Goal: Information Seeking & Learning: Understand process/instructions

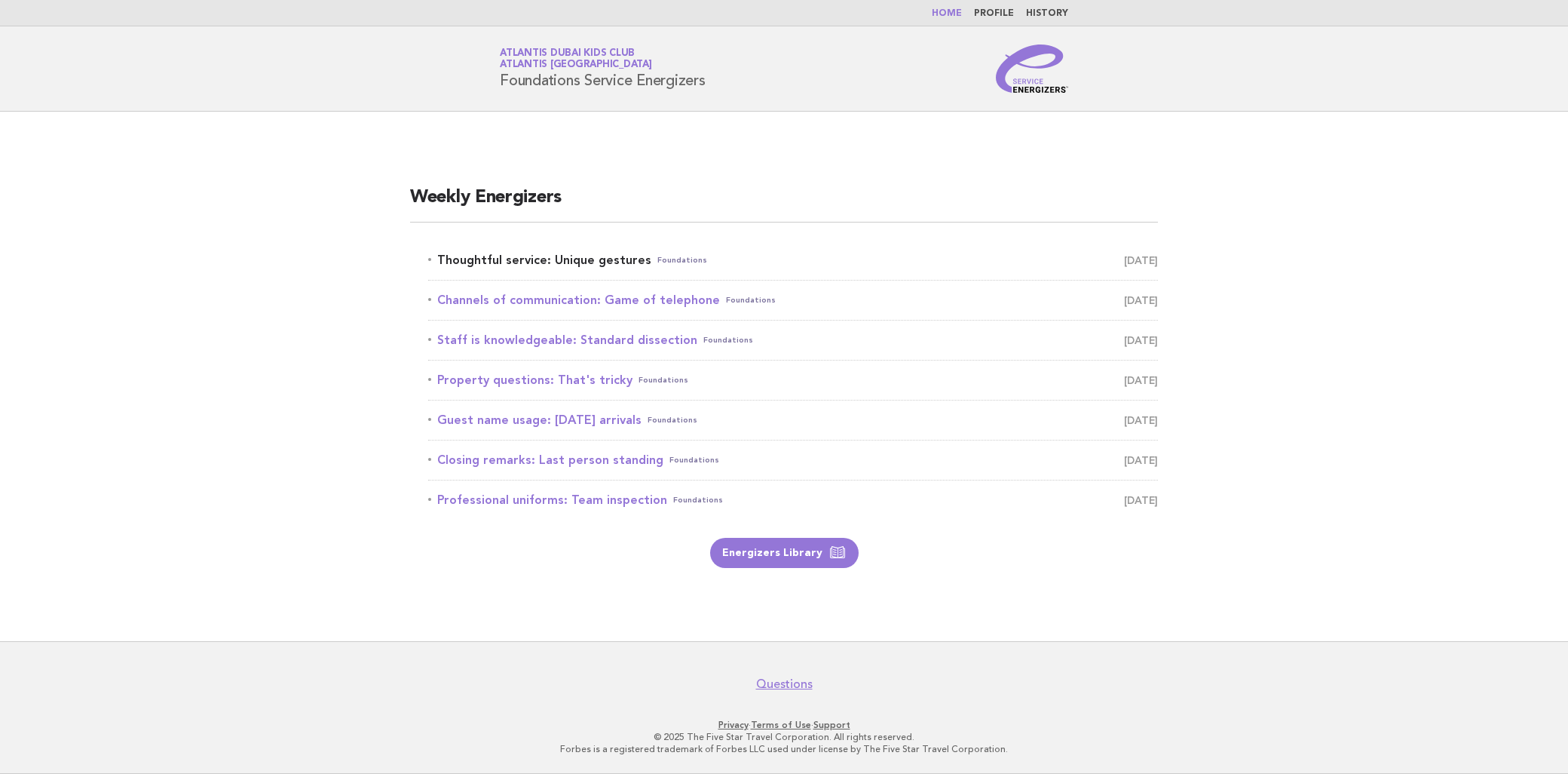
click at [585, 250] on link "Thoughtful service: Unique gestures Foundations [DATE]" at bounding box center [793, 260] width 730 height 21
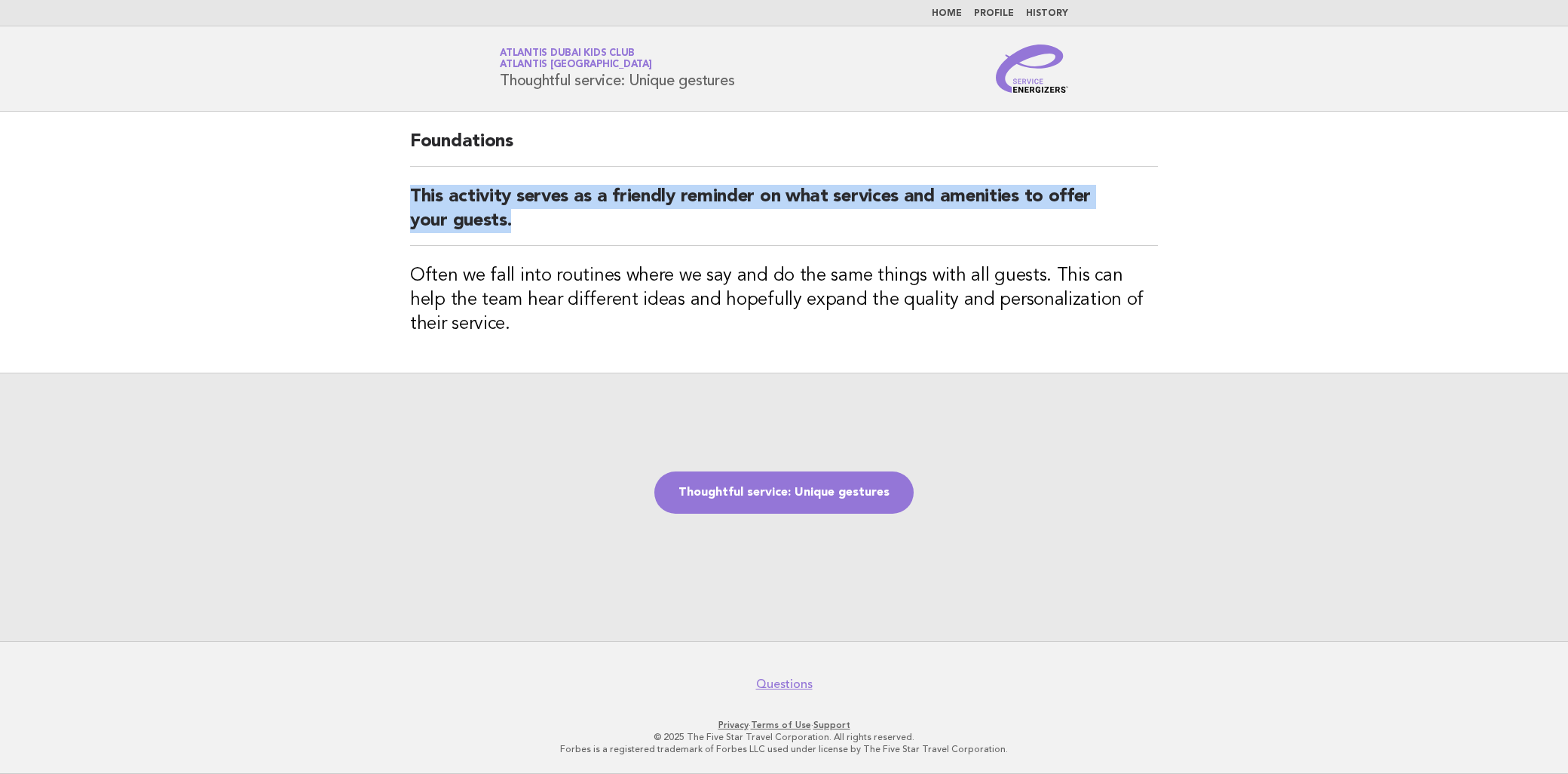
drag, startPoint x: 396, startPoint y: 190, endPoint x: 780, endPoint y: 228, distance: 385.9
click at [780, 228] on div "Foundations This activity serves as a friendly reminder on what services and am…" at bounding box center [784, 242] width 784 height 261
click at [780, 228] on h2 "This activity serves as a friendly reminder on what services and amenities to o…" at bounding box center [784, 215] width 748 height 61
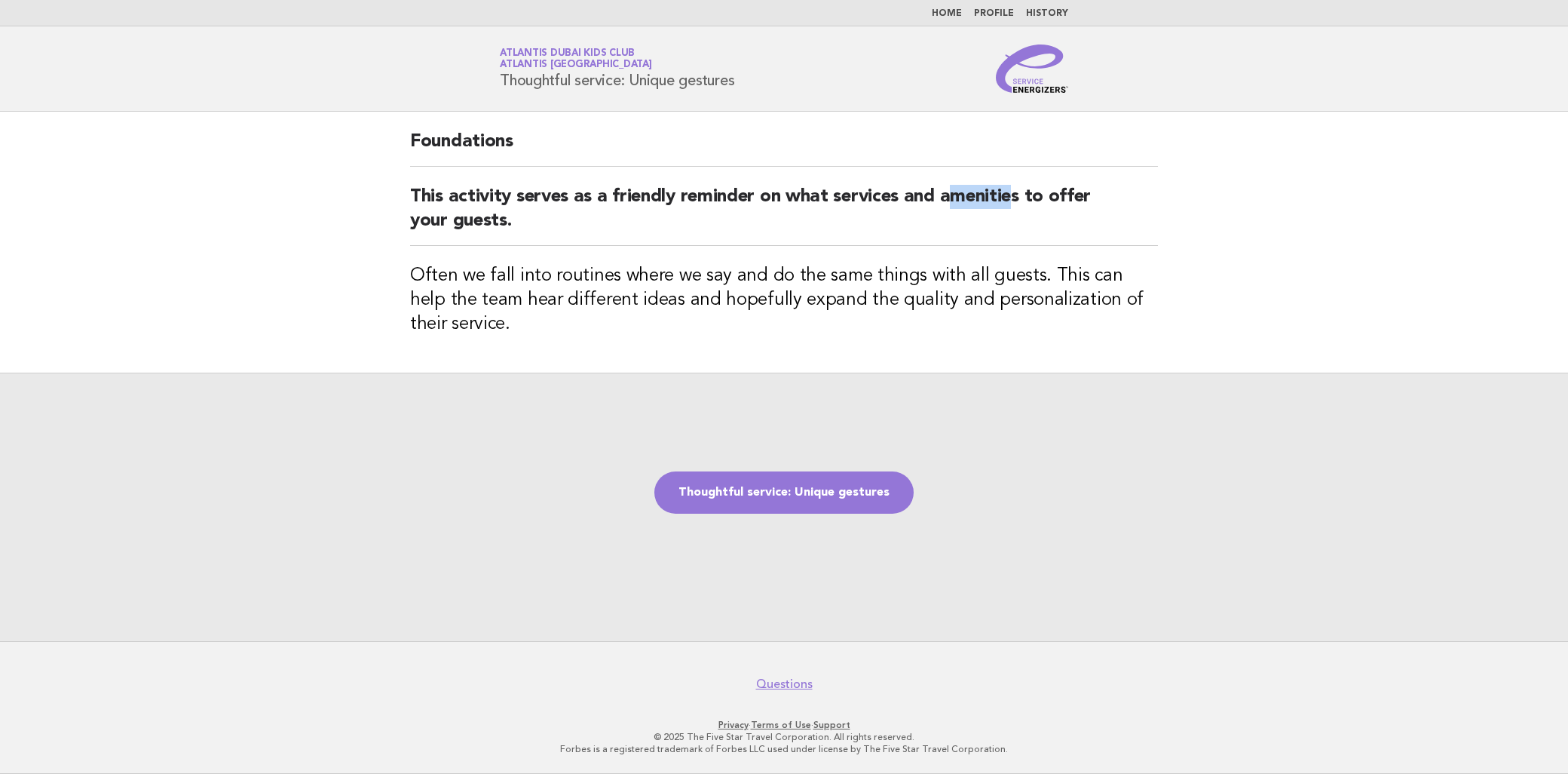
drag, startPoint x: 947, startPoint y: 202, endPoint x: 1015, endPoint y: 202, distance: 68.0
click at [1015, 202] on h2 "This activity serves as a friendly reminder on what services and amenities to o…" at bounding box center [784, 215] width 748 height 61
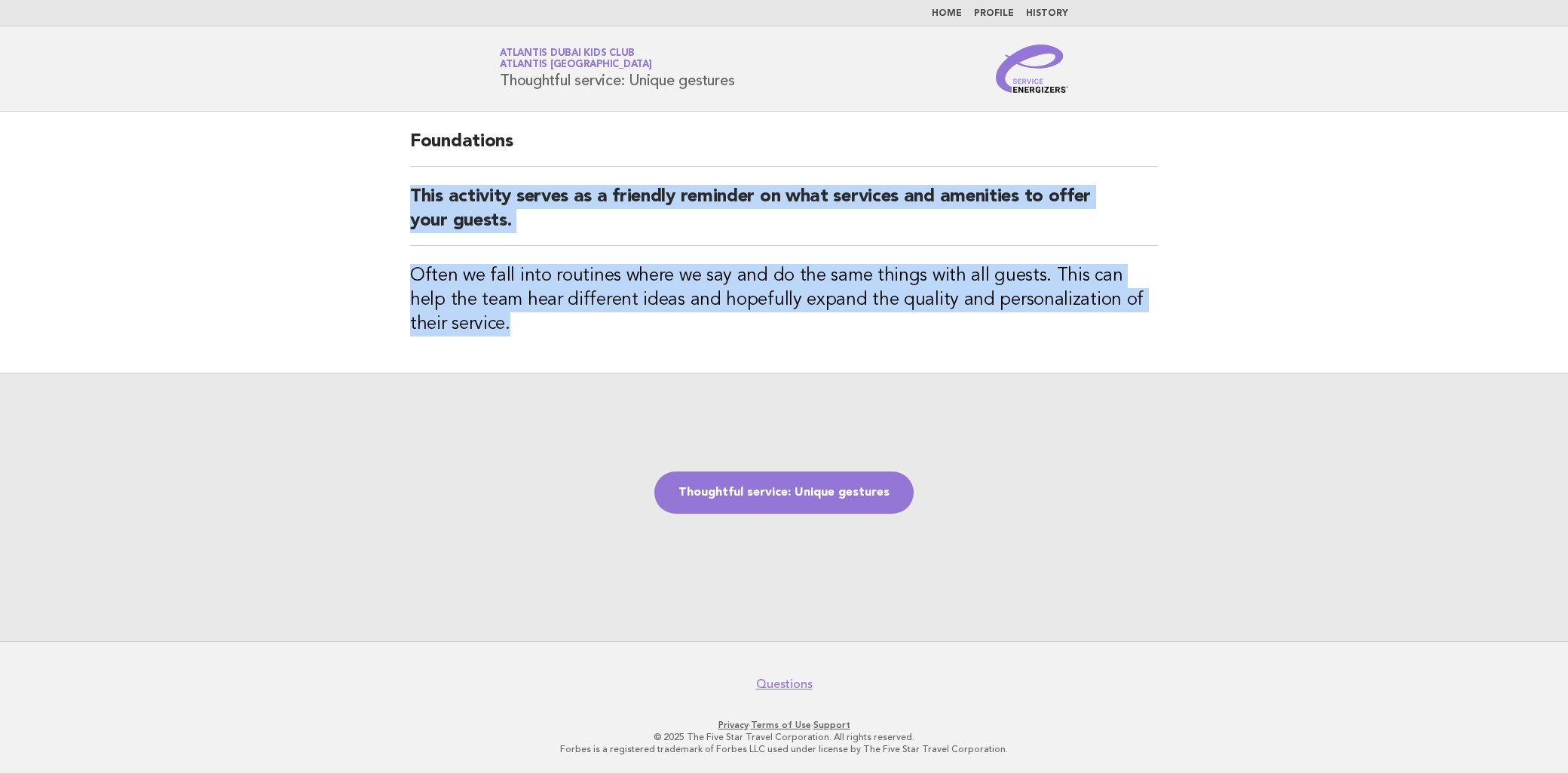
drag, startPoint x: 411, startPoint y: 199, endPoint x: 1066, endPoint y: 322, distance: 666.4
click at [1066, 322] on div "Foundations This activity serves as a friendly reminder on what services and am…" at bounding box center [784, 242] width 784 height 261
copy div "This activity serves as a friendly reminder on what services and amenities to o…"
click at [868, 242] on h2 "This activity serves as a friendly reminder on what services and amenities to o…" at bounding box center [784, 215] width 748 height 61
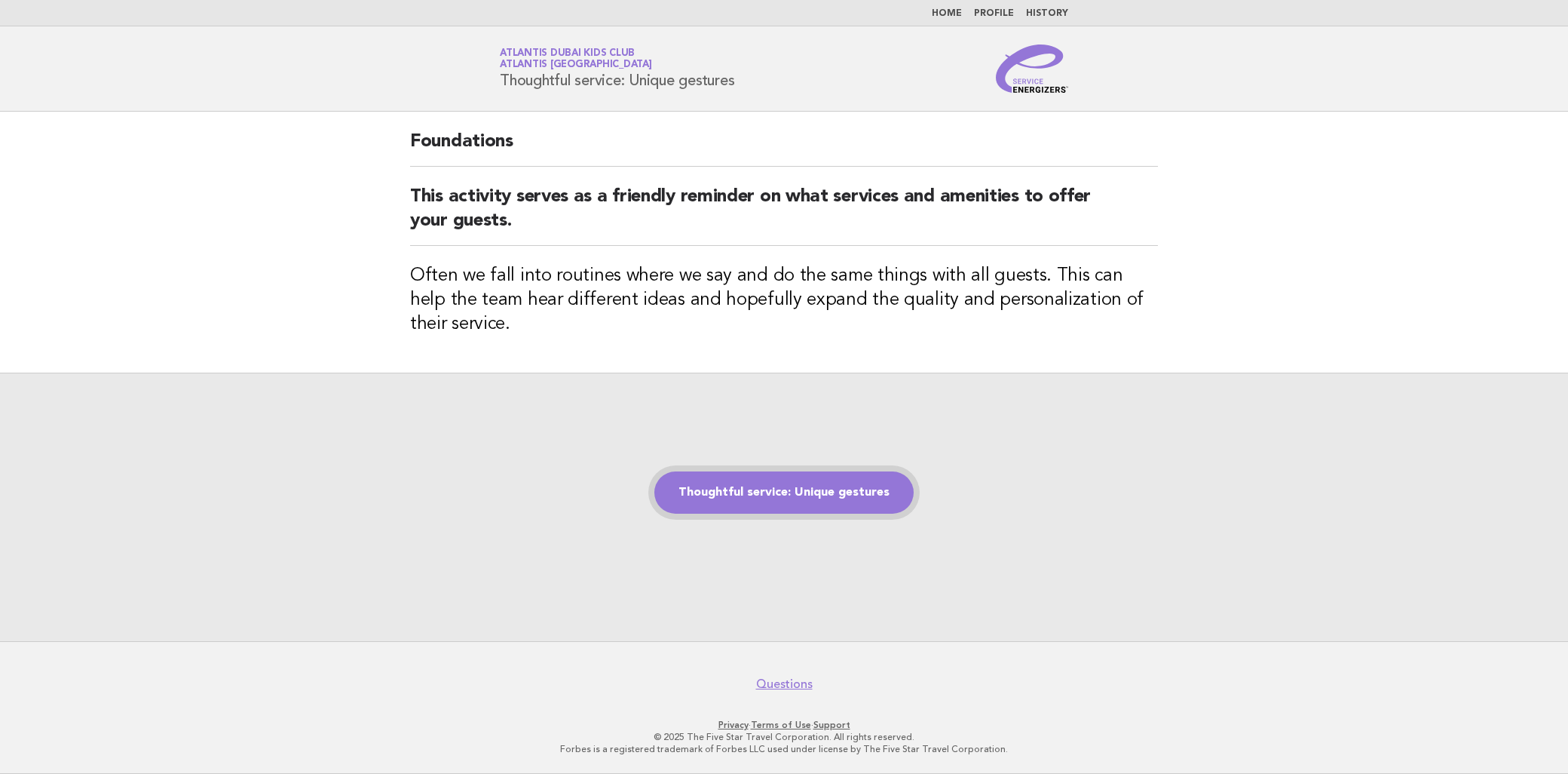
click at [816, 492] on link "Thoughtful service: Unique gestures" at bounding box center [784, 492] width 259 height 42
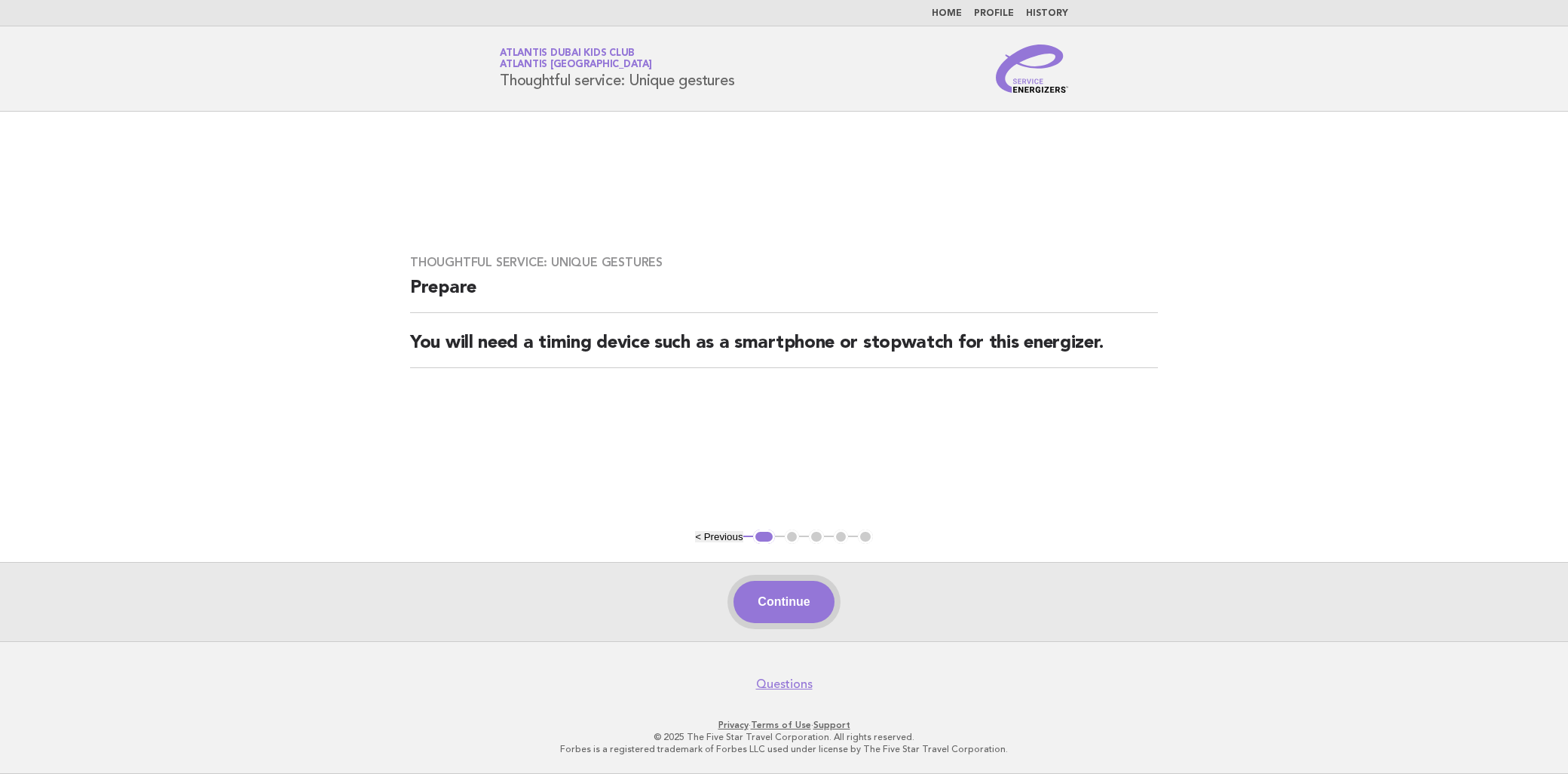
click at [793, 596] on button "Continue" at bounding box center [784, 601] width 100 height 42
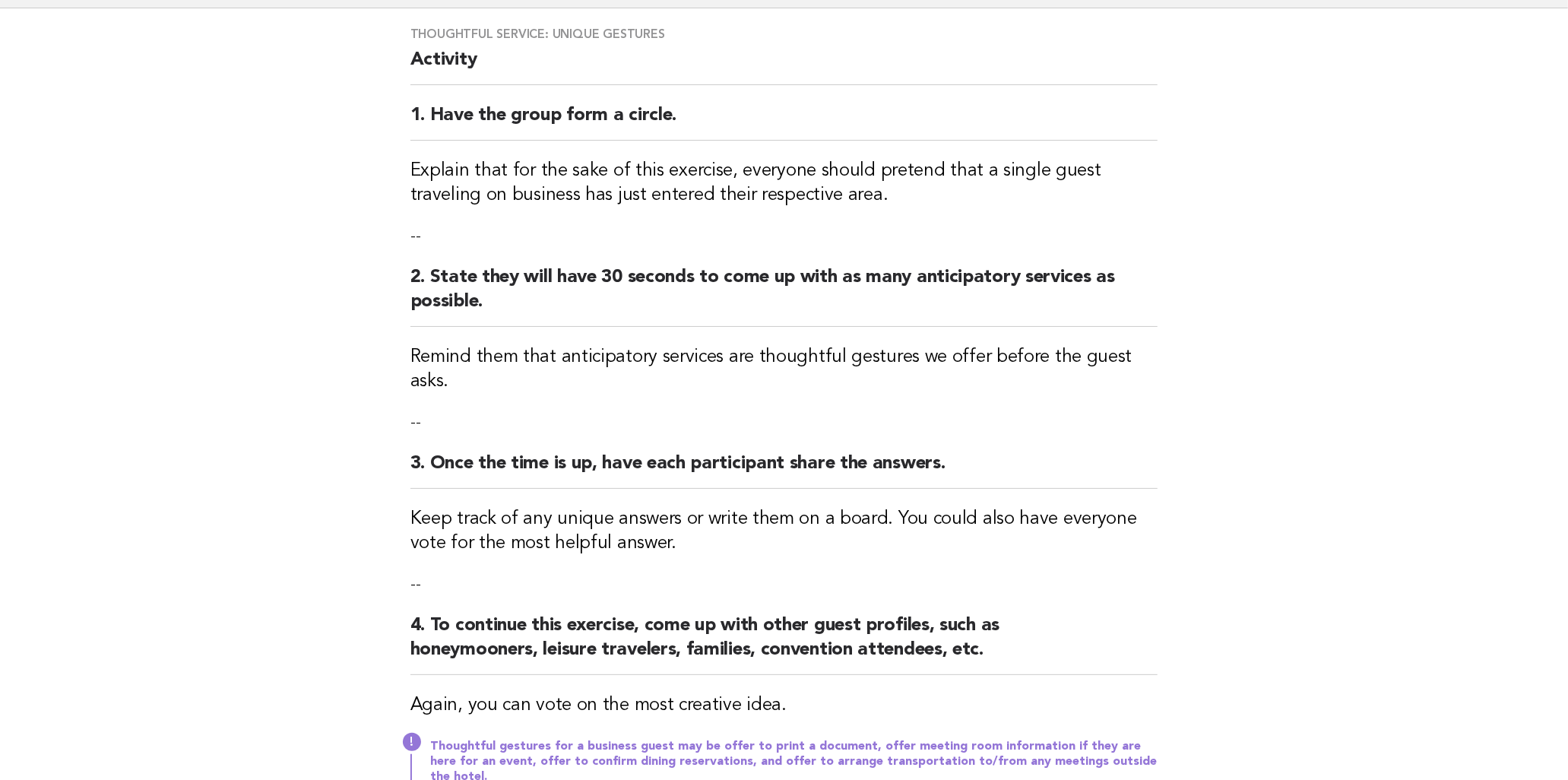
scroll to position [84, 0]
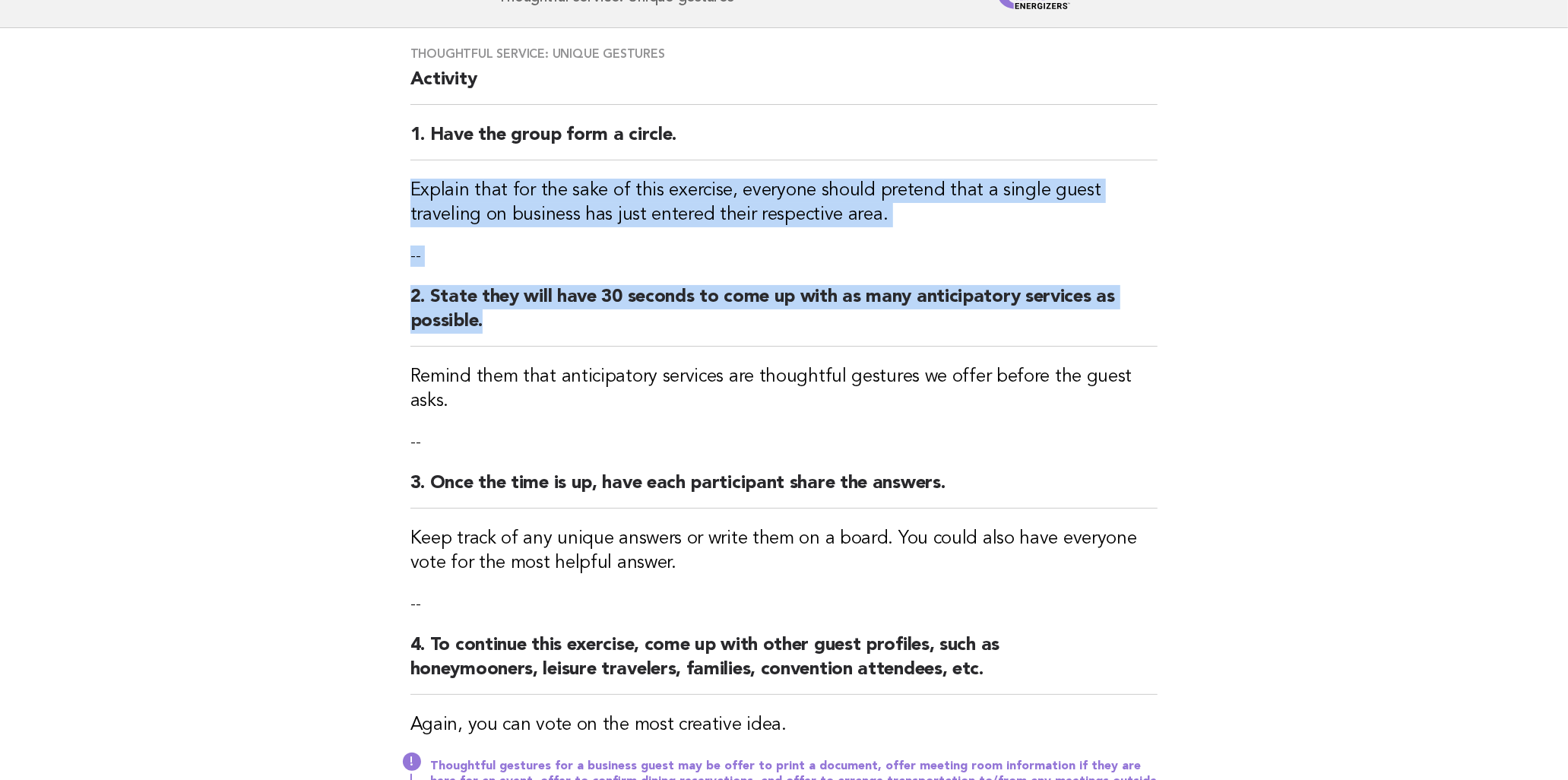
drag, startPoint x: 405, startPoint y: 188, endPoint x: 480, endPoint y: 317, distance: 149.2
click at [480, 317] on div "Thoughtful service: Unique gestures Activity 1. Have the group form a circle. E…" at bounding box center [784, 434] width 785 height 812
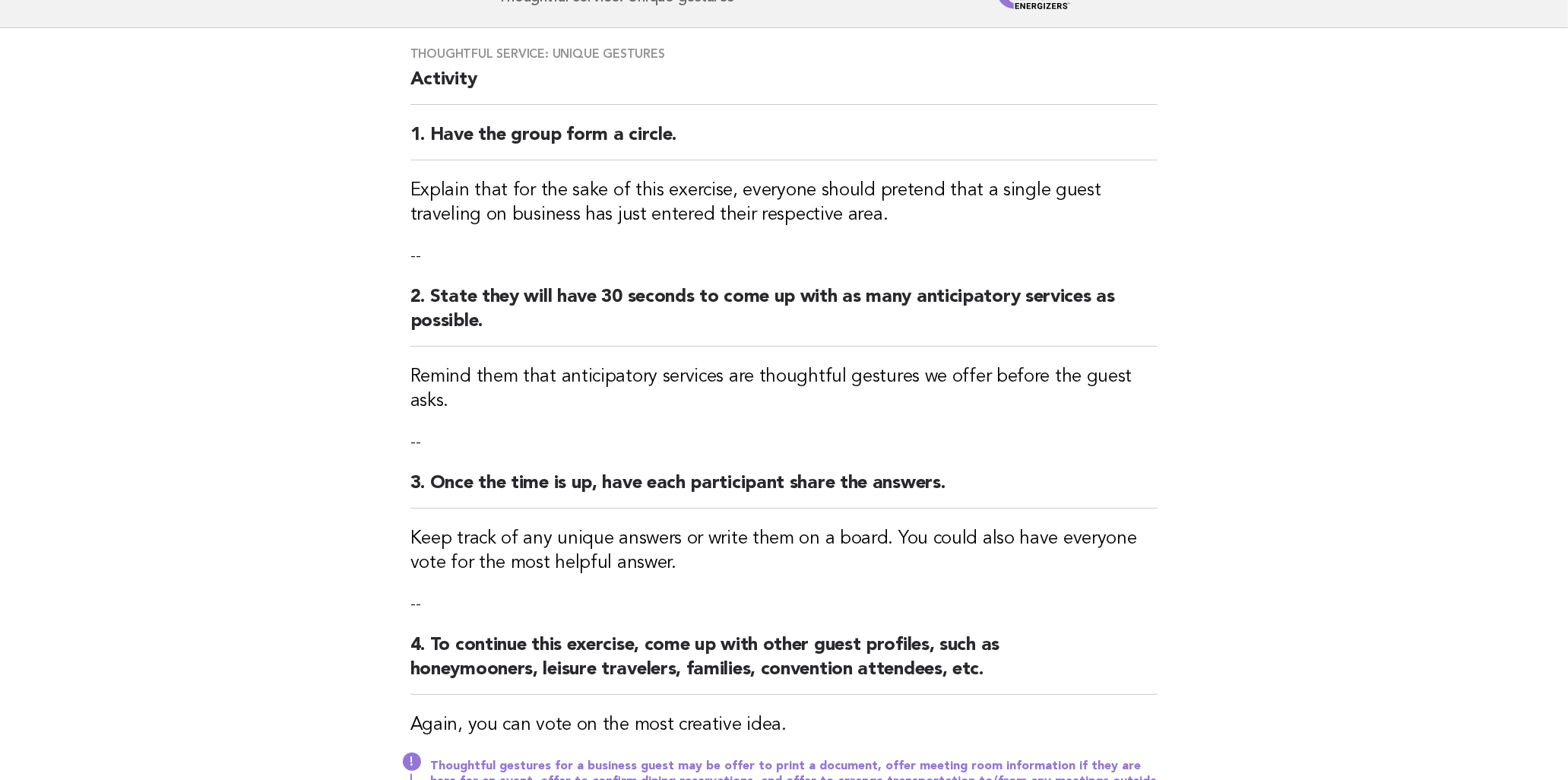
click at [998, 432] on p "--" at bounding box center [784, 443] width 748 height 21
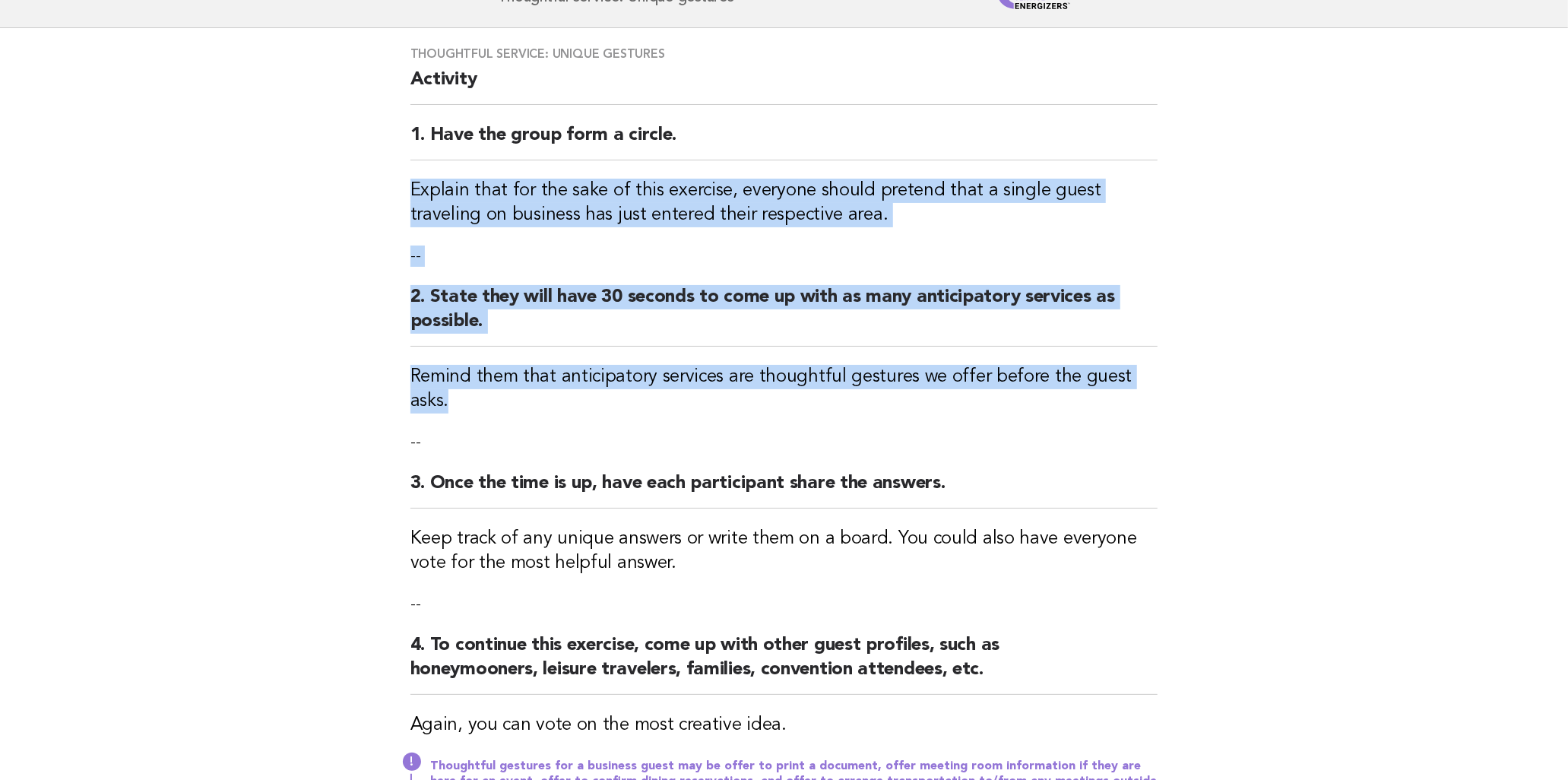
drag, startPoint x: 397, startPoint y: 183, endPoint x: 1195, endPoint y: 379, distance: 821.7
click at [1195, 379] on main "Thoughtful service: Unique gestures Activity 1. Have the group form a circle. E…" at bounding box center [784, 491] width 1568 height 926
copy div "Explain that for the sake of this exercise, everyone should pretend that a sing…"
click at [1225, 318] on main "Thoughtful service: Unique gestures Activity 1. Have the group form a circle. E…" at bounding box center [784, 491] width 1568 height 926
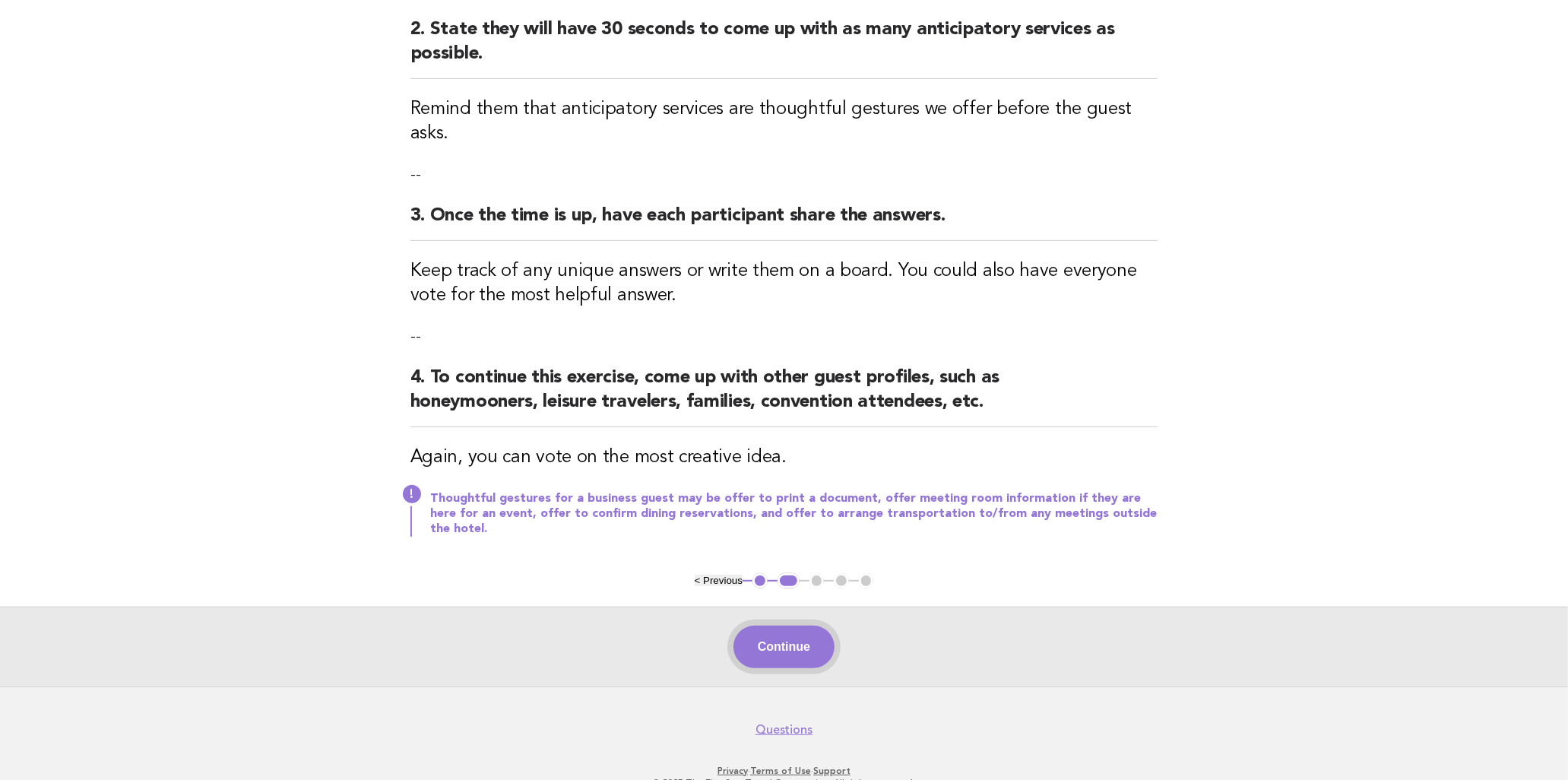
click at [785, 627] on button "Continue" at bounding box center [784, 647] width 101 height 42
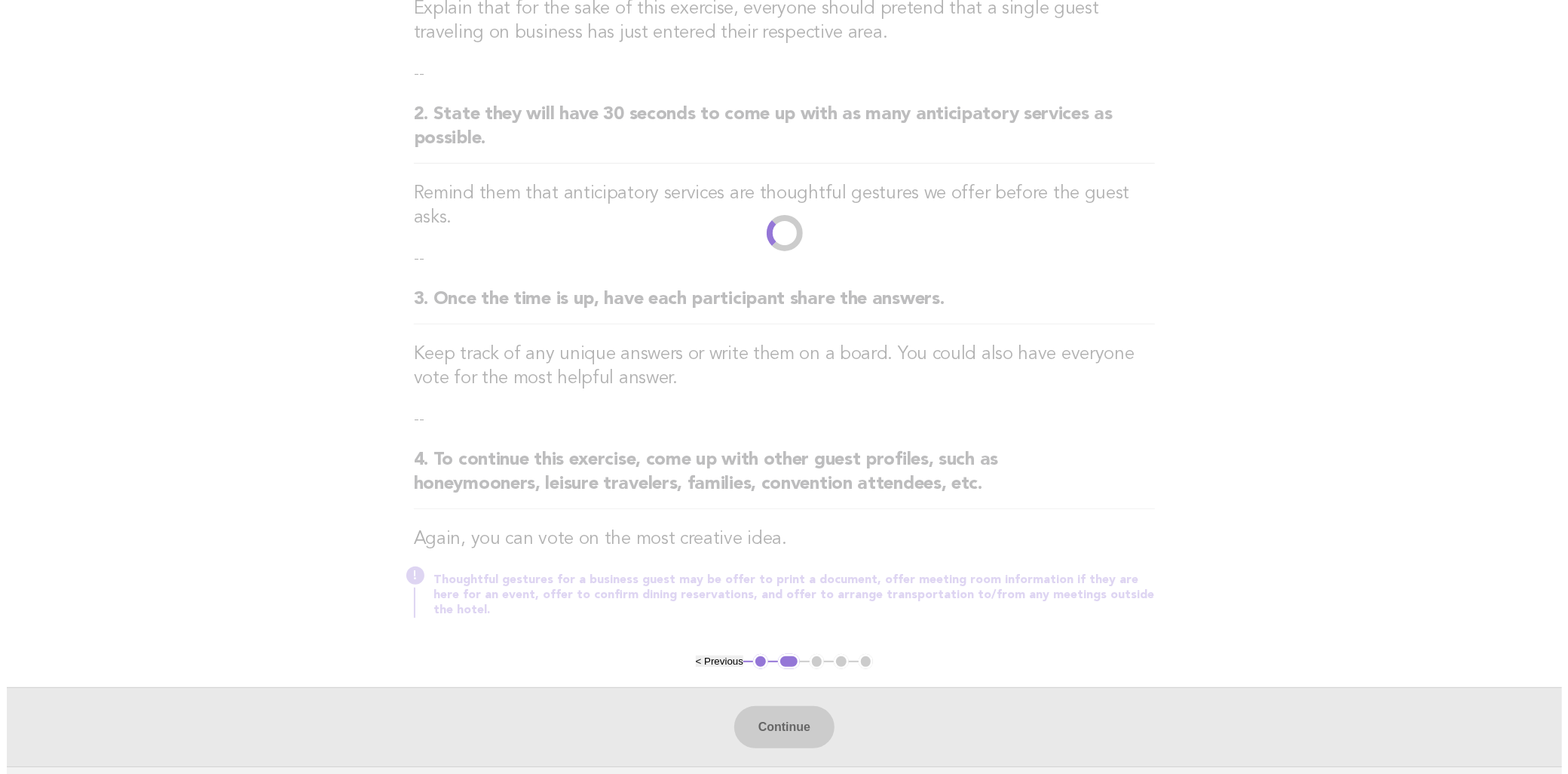
scroll to position [0, 0]
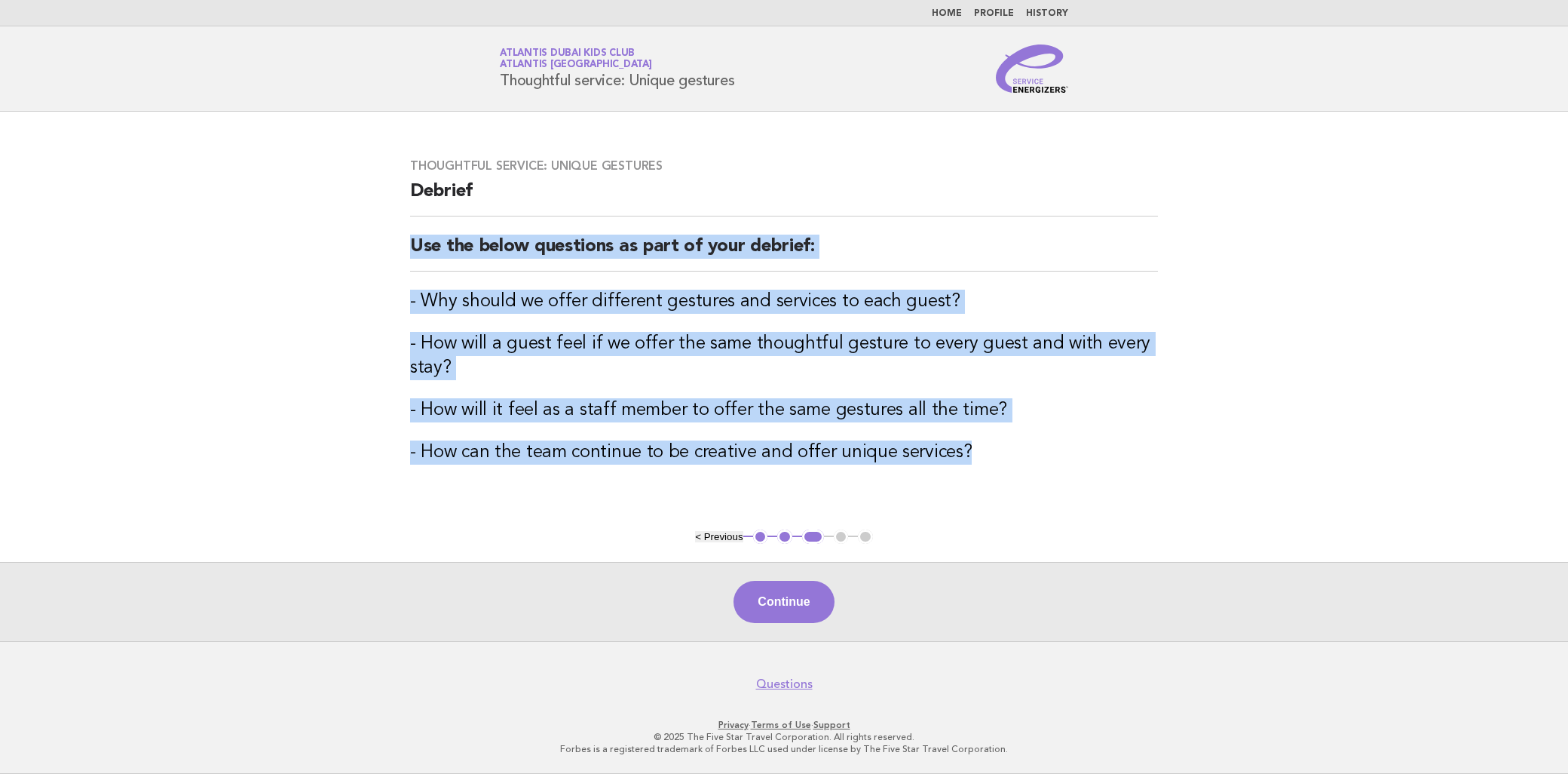
drag, startPoint x: 396, startPoint y: 238, endPoint x: 975, endPoint y: 449, distance: 616.2
click at [975, 449] on div "Thoughtful service: Unique gestures Debrief Use the below questions as part of …" at bounding box center [784, 320] width 784 height 361
copy div "Use the below questions as part of your debrief: - Why should we offer differen…"
click at [813, 610] on button "Continue" at bounding box center [784, 601] width 100 height 42
